Goal: Task Accomplishment & Management: Complete application form

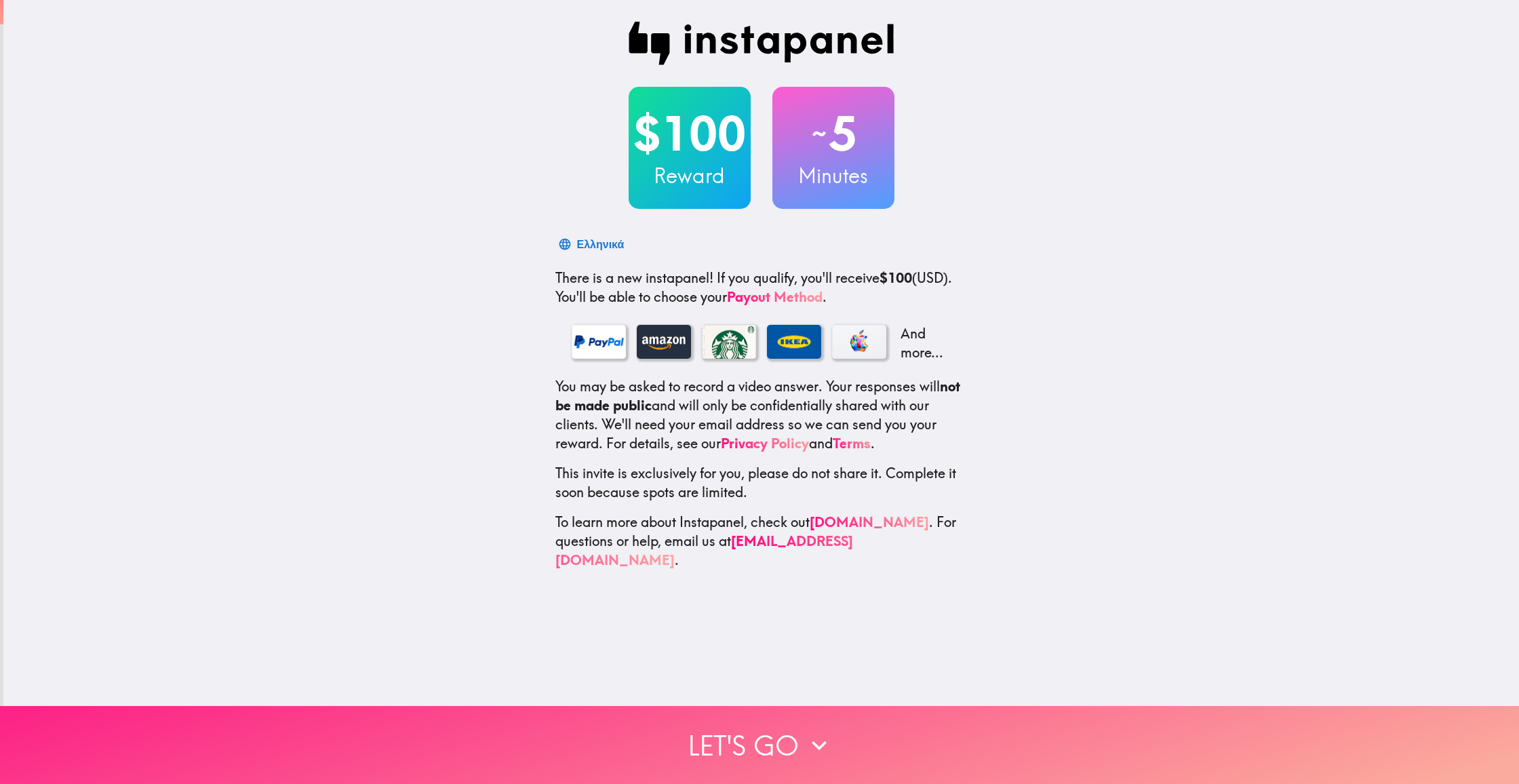
click at [829, 746] on icon "button" at bounding box center [819, 745] width 30 height 30
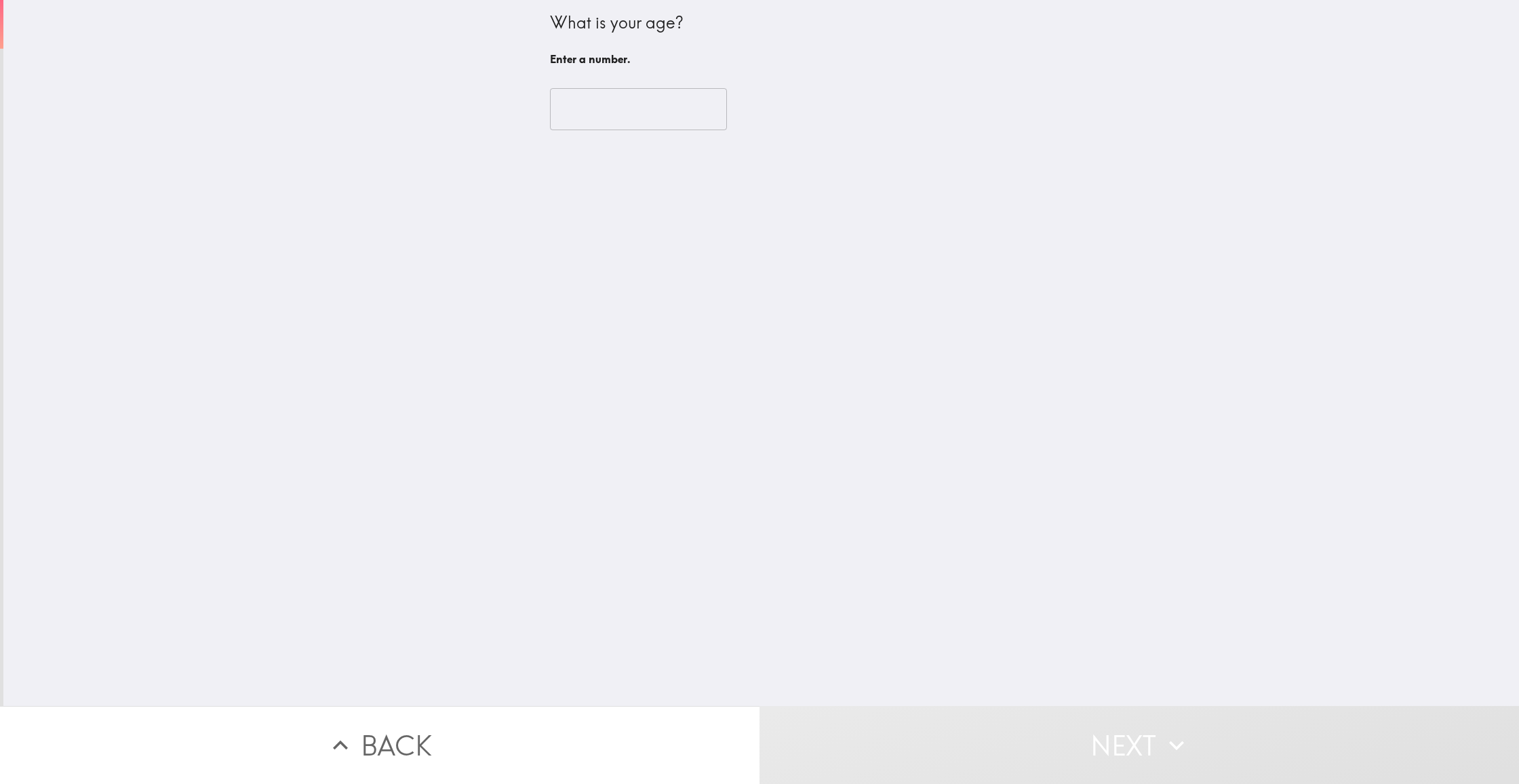
click at [638, 101] on input "number" at bounding box center [638, 109] width 177 height 42
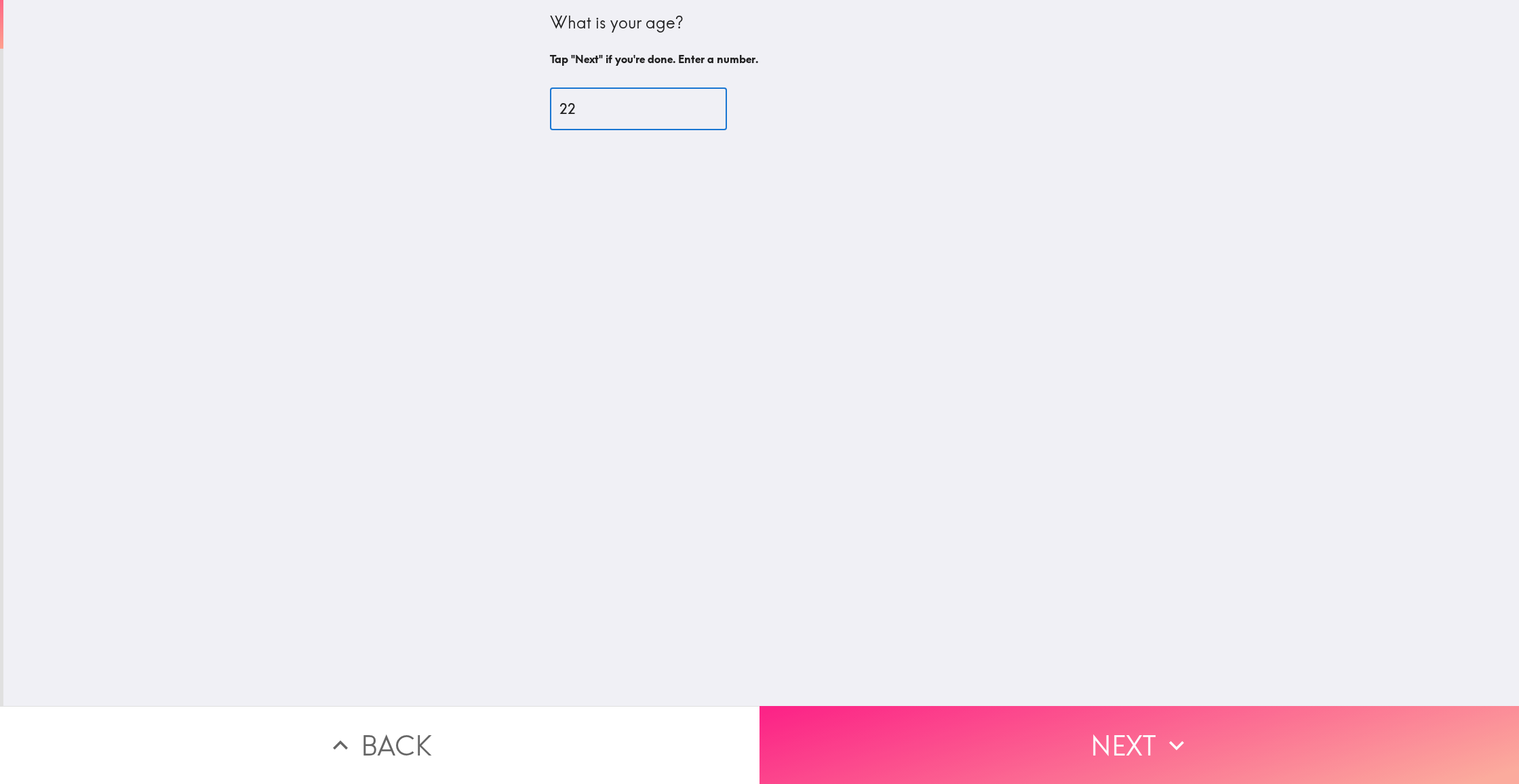
type input "22"
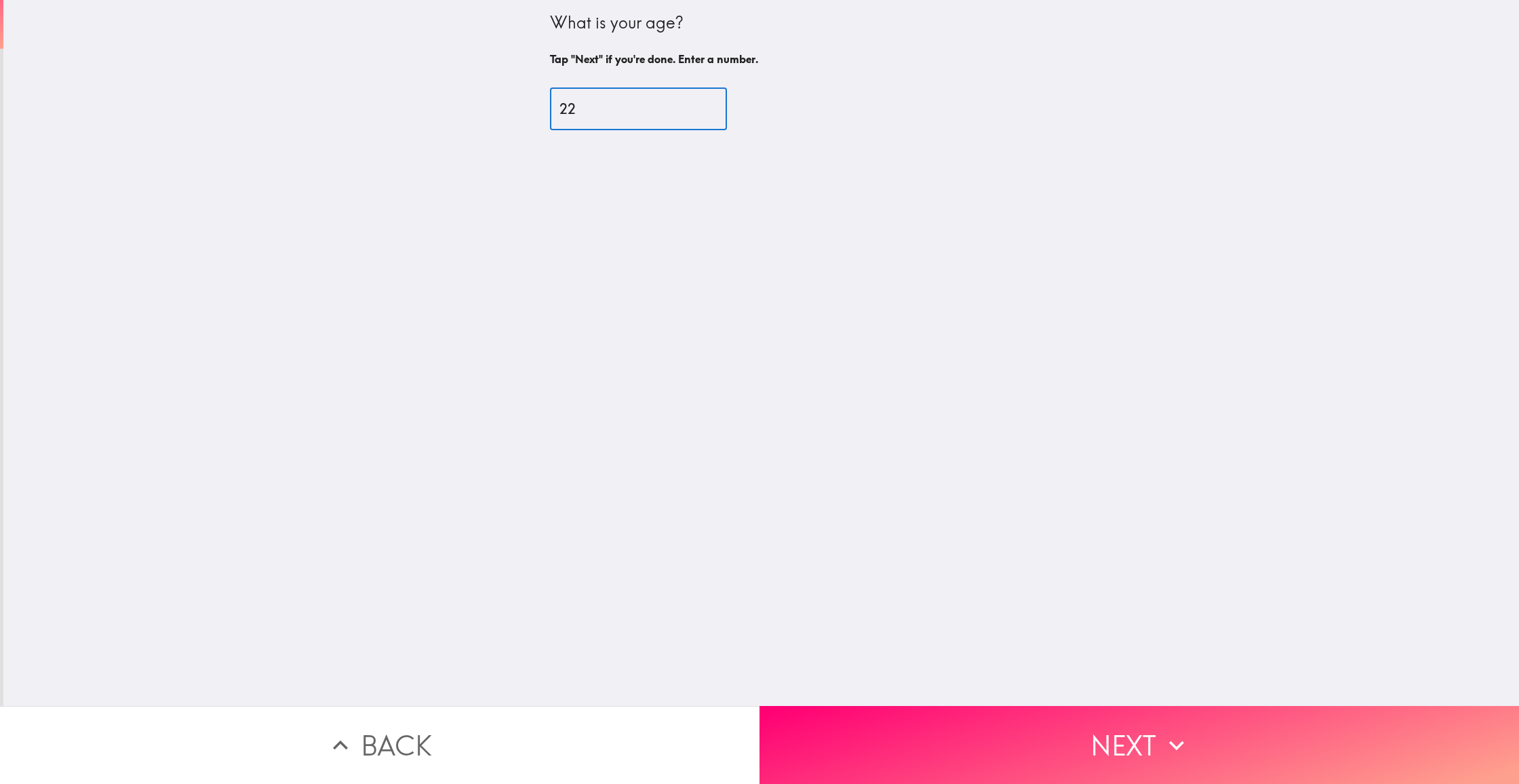
drag, startPoint x: 1229, startPoint y: 740, endPoint x: 1213, endPoint y: 735, distance: 16.8
click at [1229, 740] on button "Next" at bounding box center [1139, 745] width 760 height 78
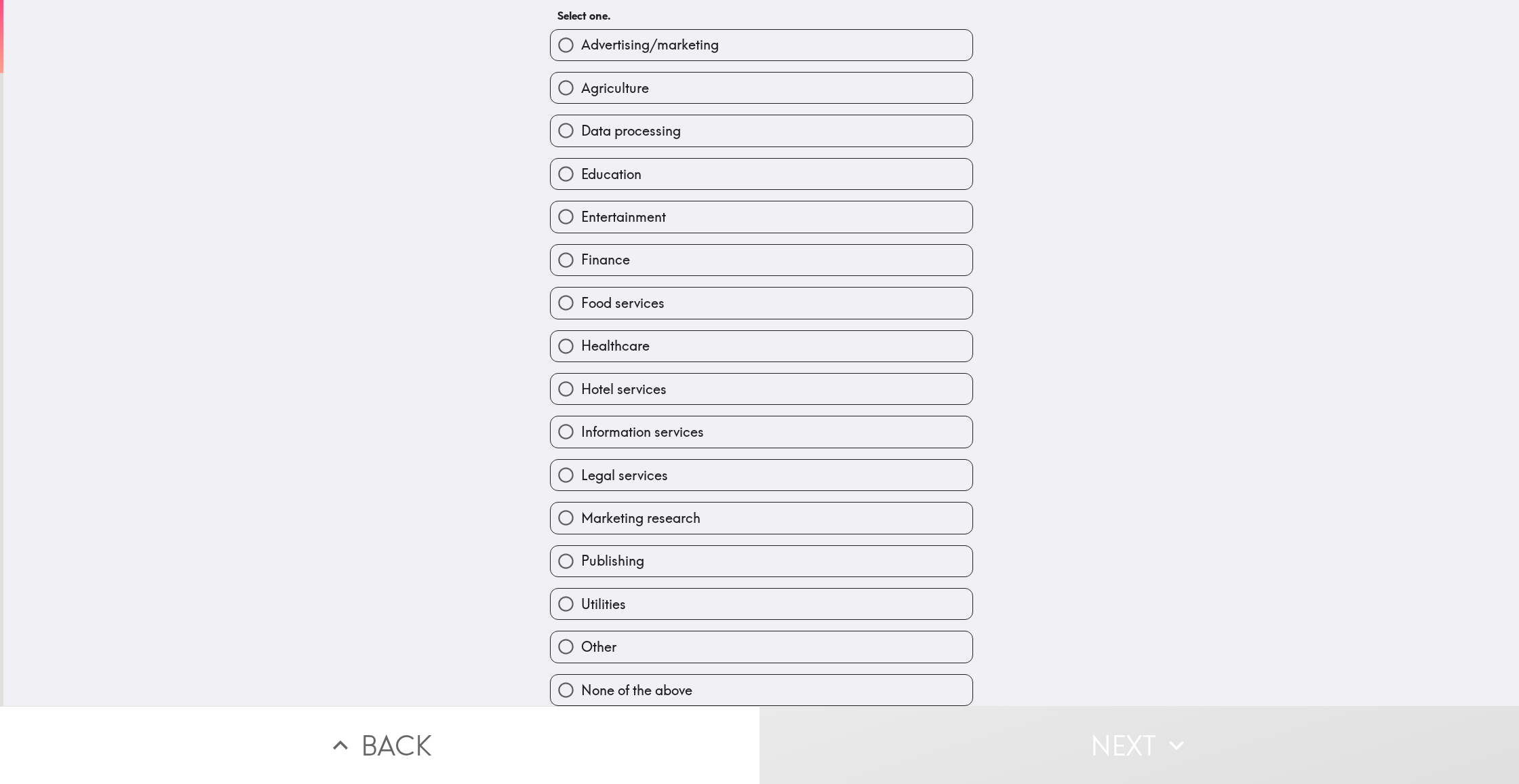
scroll to position [76, 0]
drag, startPoint x: 866, startPoint y: 694, endPoint x: 924, endPoint y: 707, distance: 59.4
click at [865, 694] on label "None of the above" at bounding box center [762, 690] width 422 height 31
click at [581, 694] on input "None of the above" at bounding box center [566, 690] width 31 height 31
radio input "true"
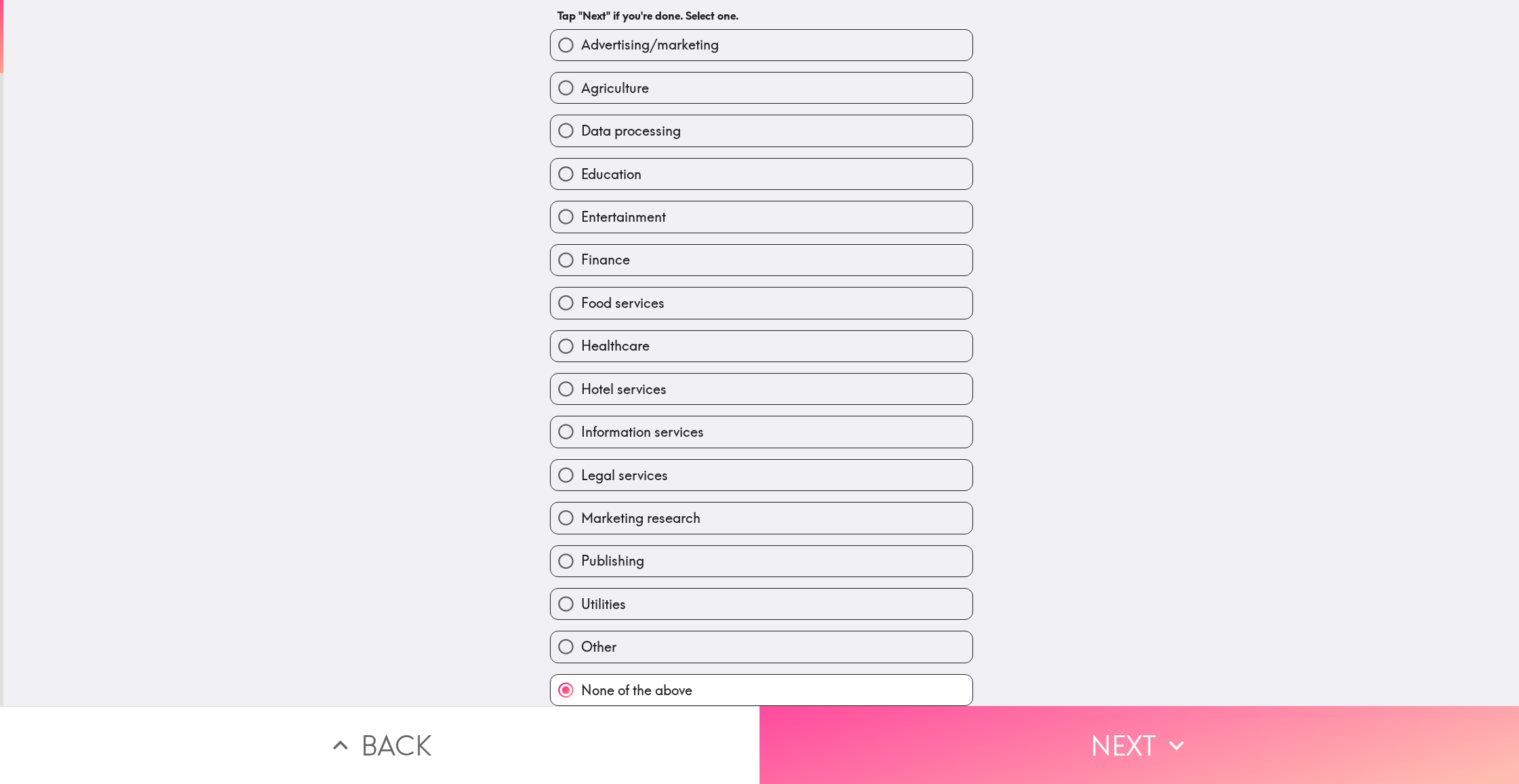
drag, startPoint x: 1145, startPoint y: 740, endPoint x: 1082, endPoint y: 708, distance: 70.7
click at [1145, 740] on button "Next" at bounding box center [1139, 745] width 760 height 78
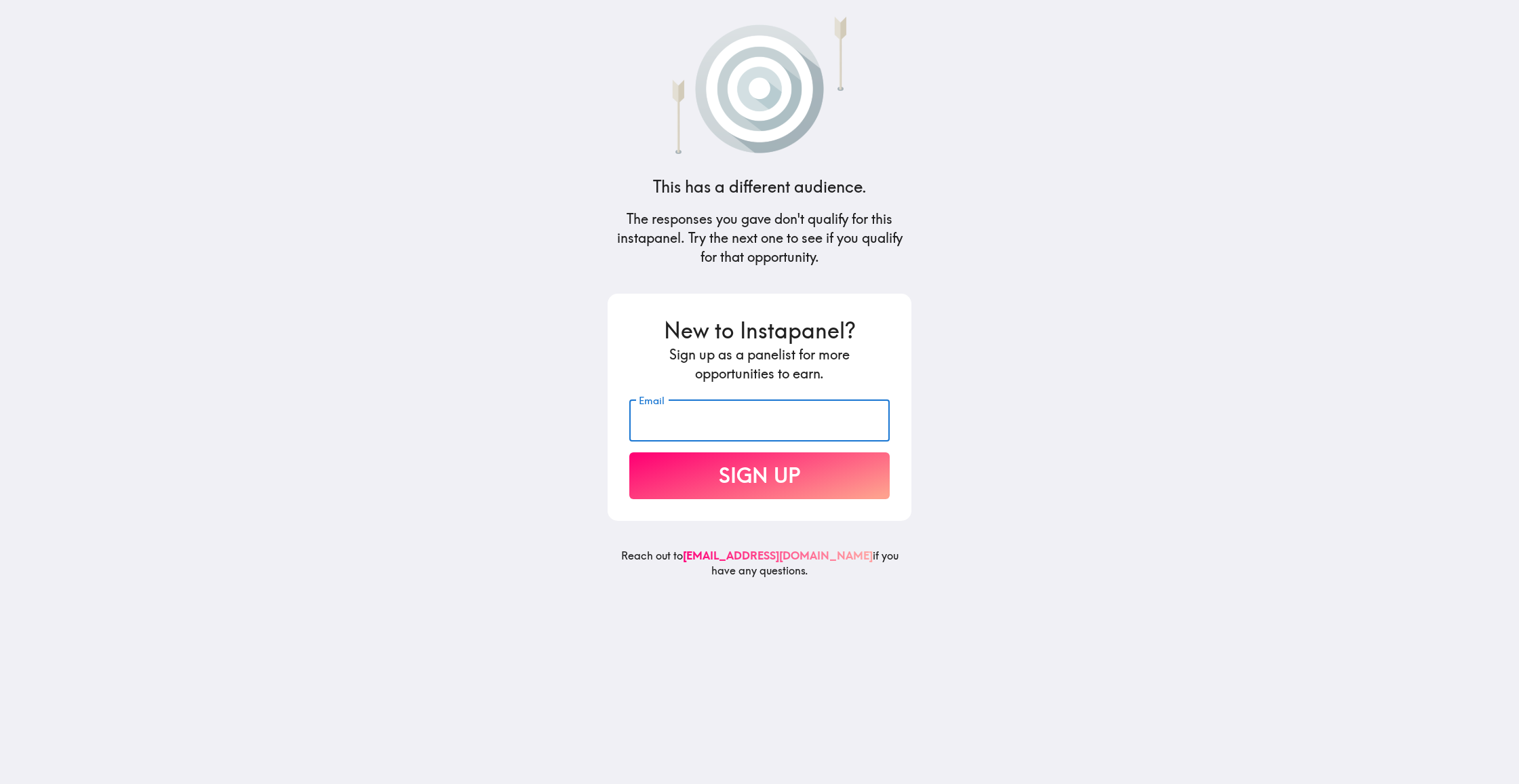
drag, startPoint x: 837, startPoint y: 420, endPoint x: 846, endPoint y: 417, distance: 9.5
click at [837, 420] on input "Email" at bounding box center [760, 420] width 261 height 42
type input "w"
type input "[EMAIL_ADDRESS][DOMAIN_NAME]"
click at [760, 474] on button "Sign Up" at bounding box center [760, 475] width 261 height 47
